Goal: Entertainment & Leisure: Browse casually

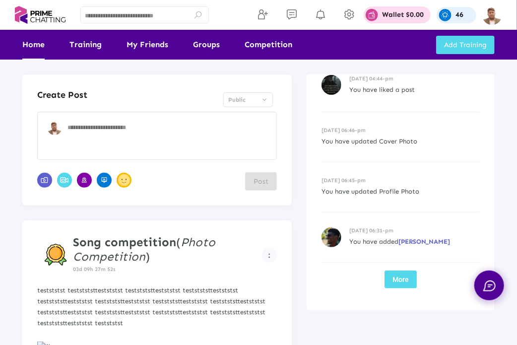
click at [78, 22] on div at bounding box center [112, 15] width 194 height 30
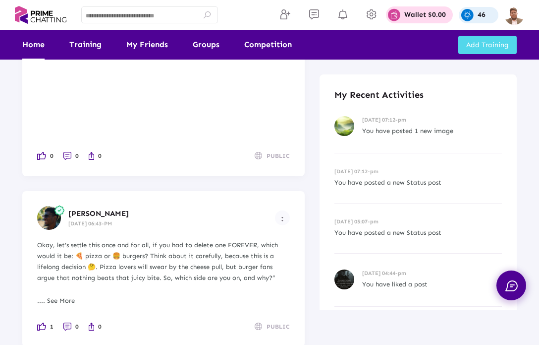
scroll to position [397, 0]
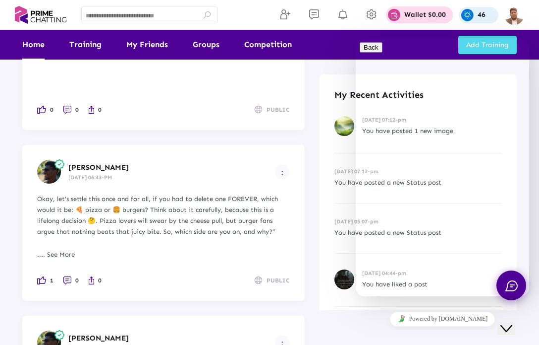
click at [506, 326] on button "Close Chat This icon closes the chat window." at bounding box center [507, 328] width 18 height 13
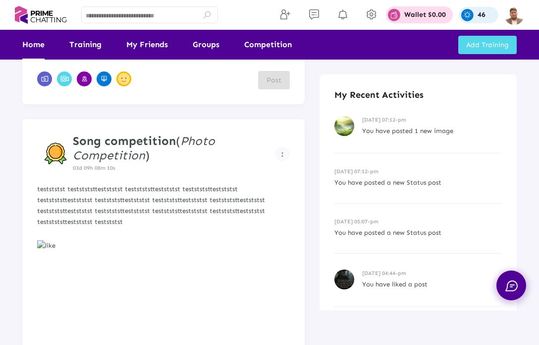
scroll to position [99, 0]
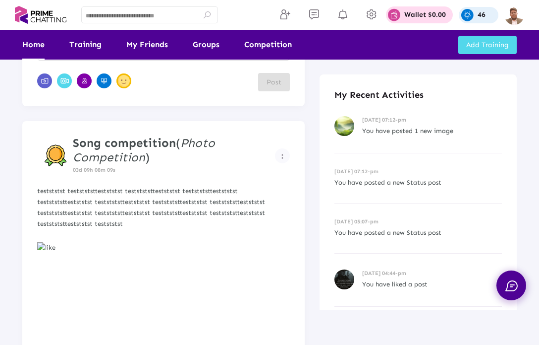
click at [113, 128] on div "Song competition ( Photo Competition ) 03d 09h 08m 09s testststst teststststtes…" at bounding box center [163, 274] width 283 height 306
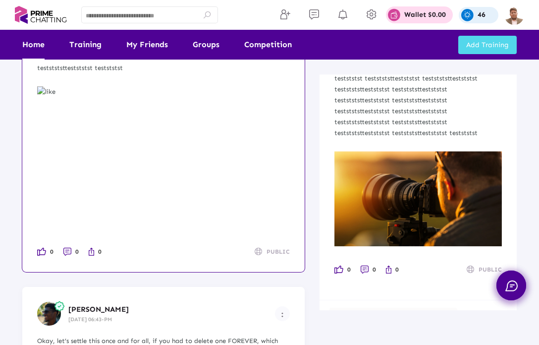
scroll to position [198, 0]
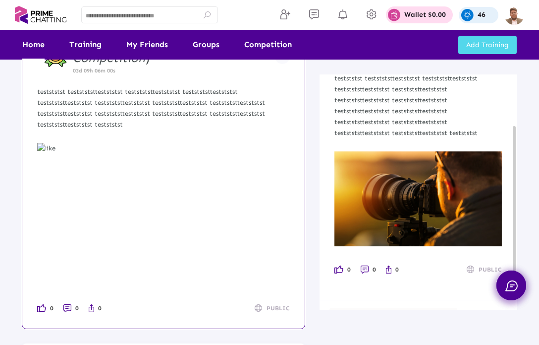
click at [456, 174] on img at bounding box center [419, 198] width 168 height 94
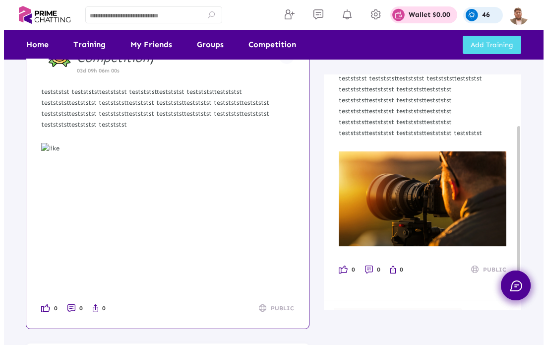
scroll to position [0, 0]
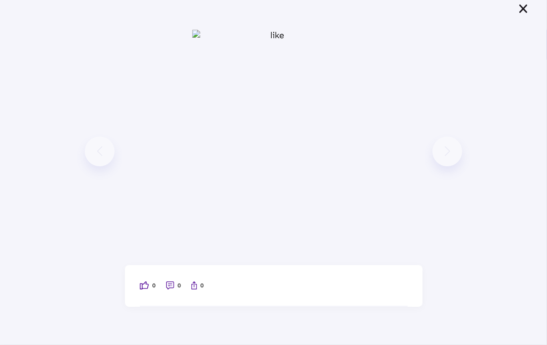
click at [522, 6] on icon at bounding box center [523, 8] width 12 height 11
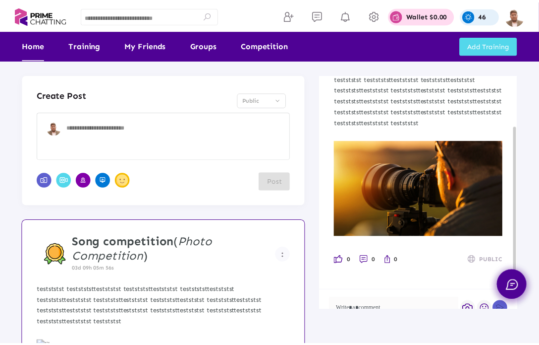
scroll to position [198, 0]
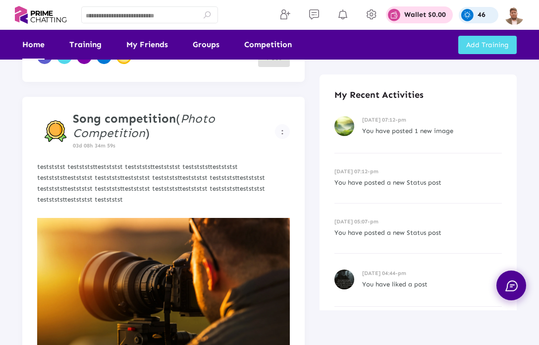
scroll to position [99, 0]
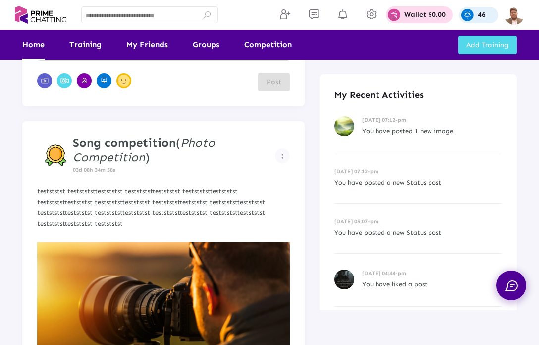
click at [167, 141] on strong "Song competition" at bounding box center [124, 142] width 103 height 14
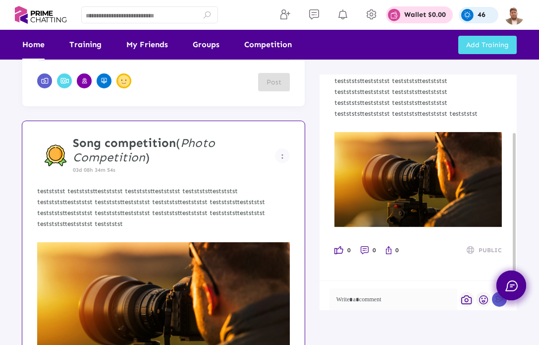
click at [424, 175] on img at bounding box center [419, 179] width 168 height 94
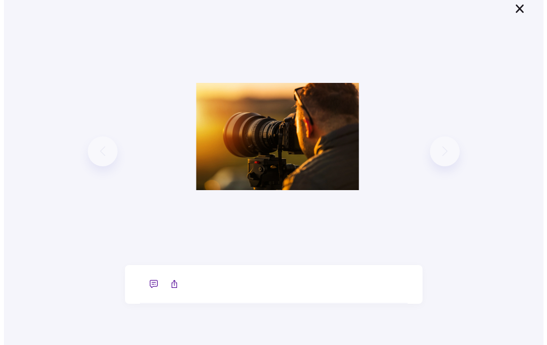
scroll to position [0, 0]
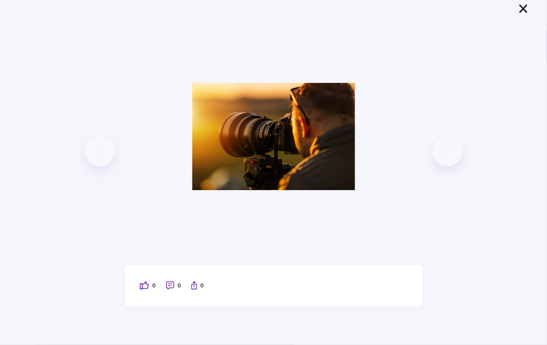
click at [526, 8] on icon at bounding box center [523, 8] width 12 height 11
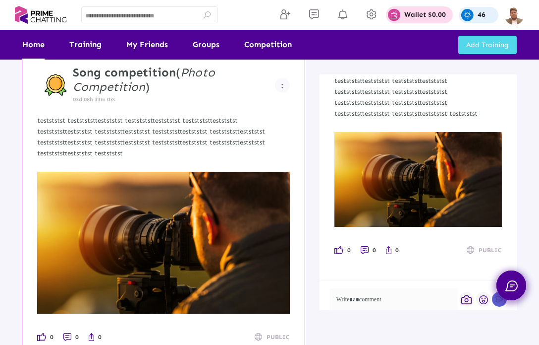
scroll to position [198, 0]
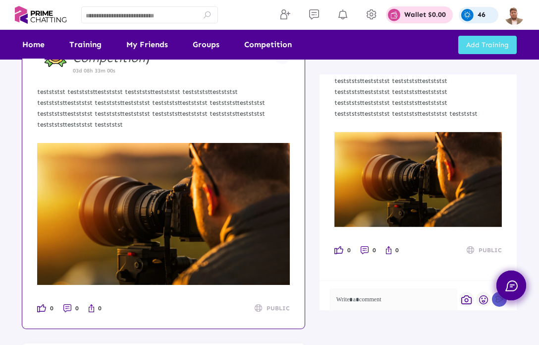
click at [224, 210] on img at bounding box center [163, 214] width 253 height 142
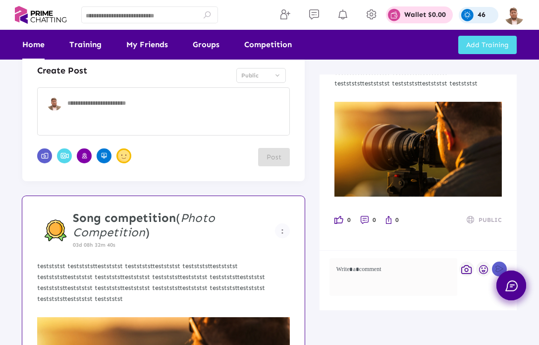
scroll to position [0, 0]
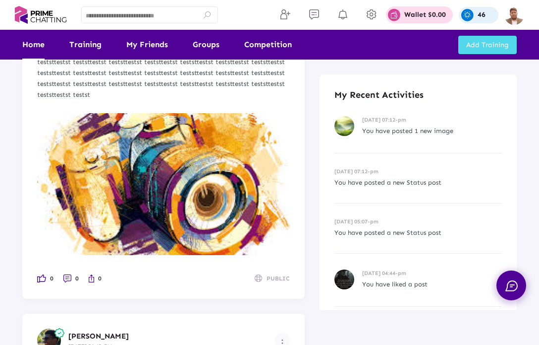
scroll to position [248, 0]
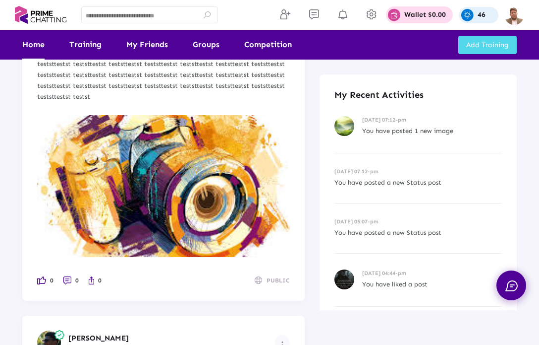
click at [255, 172] on img at bounding box center [163, 186] width 253 height 142
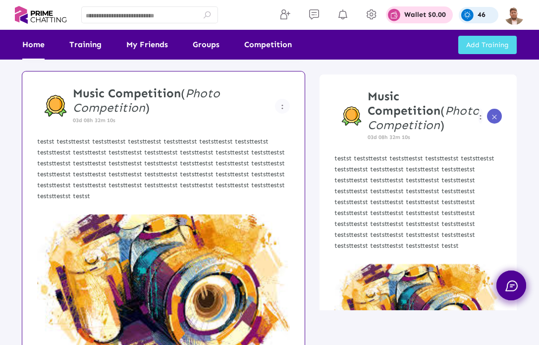
scroll to position [149, 0]
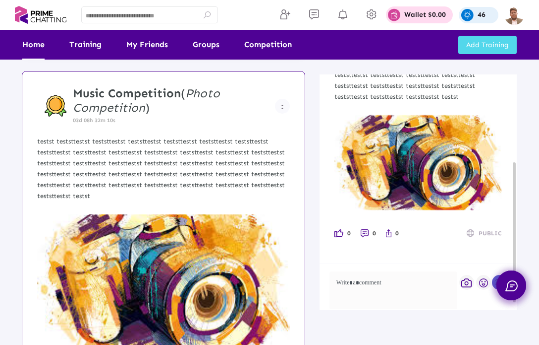
click at [430, 182] on img at bounding box center [419, 162] width 168 height 94
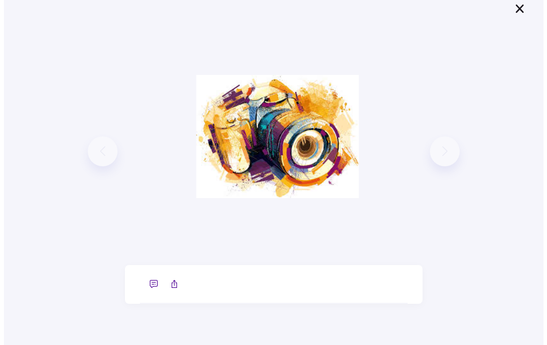
scroll to position [0, 0]
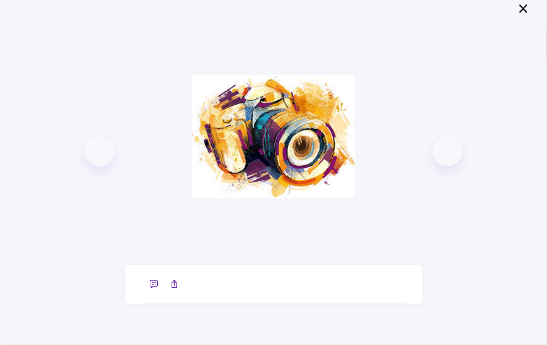
click at [524, 8] on icon at bounding box center [523, 8] width 12 height 11
